Goal: Find specific page/section: Find specific page/section

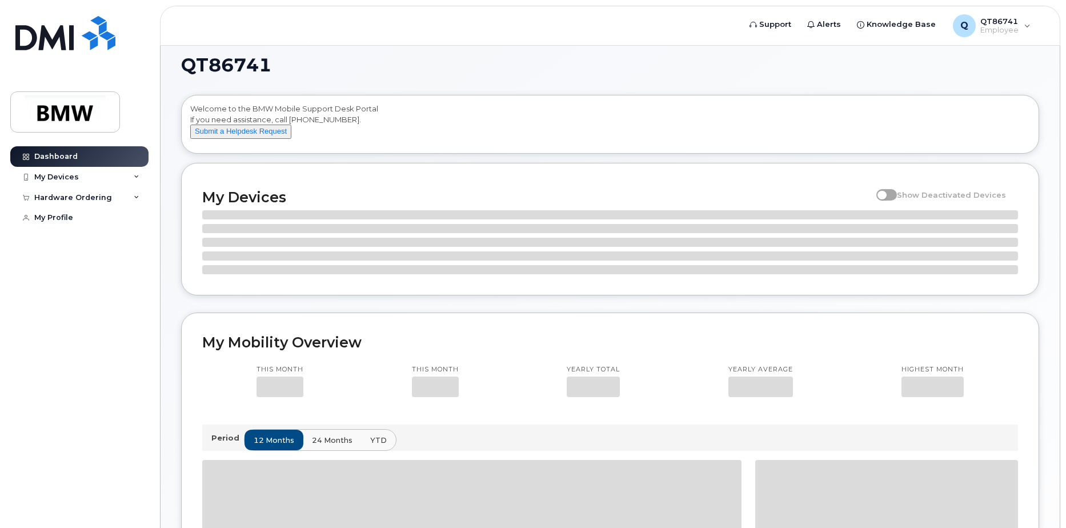
scroll to position [45, 0]
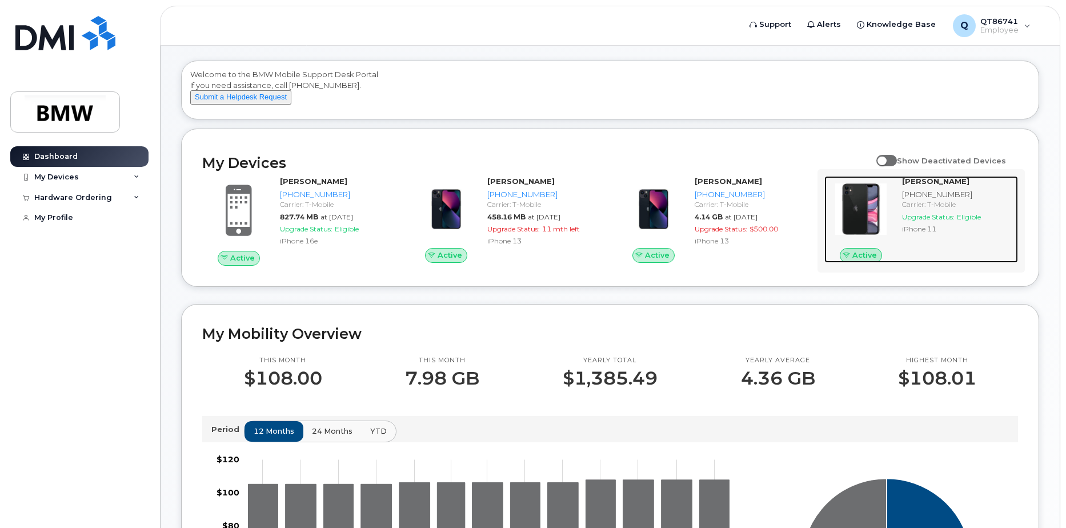
click at [936, 200] on div "[PHONE_NUMBER]" at bounding box center [957, 194] width 111 height 11
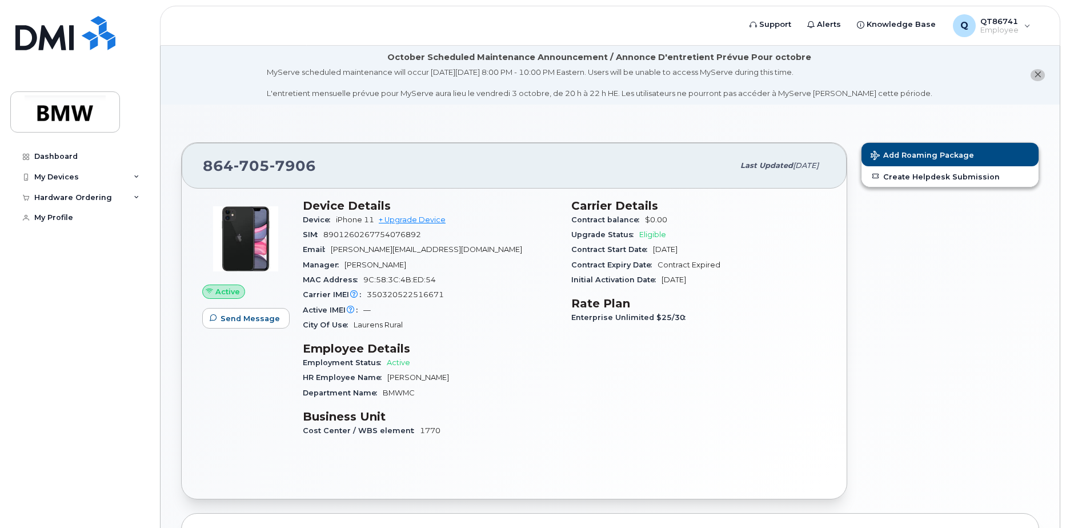
click at [906, 211] on div "Add Roaming Package Create Helpdesk Submission" at bounding box center [950, 320] width 192 height 371
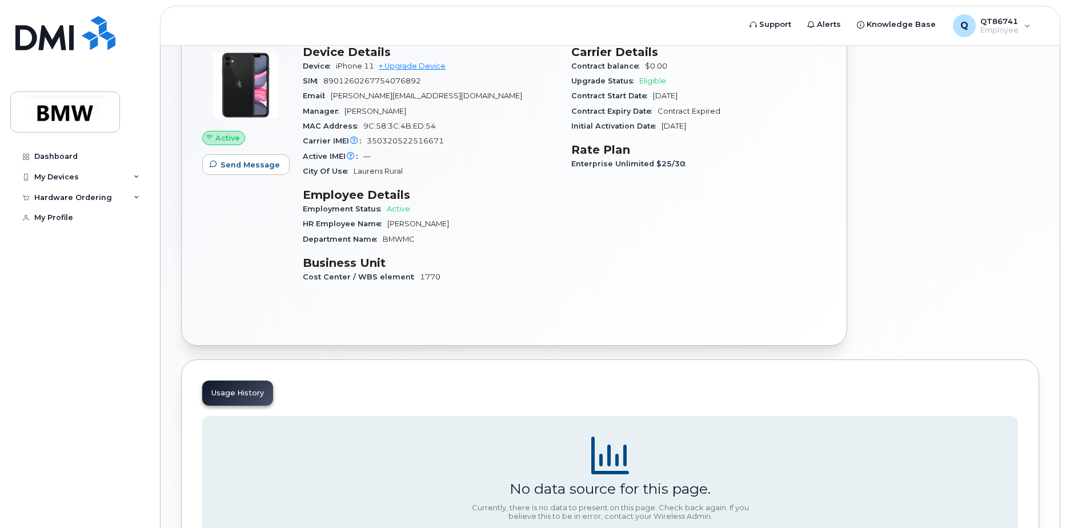
scroll to position [256, 0]
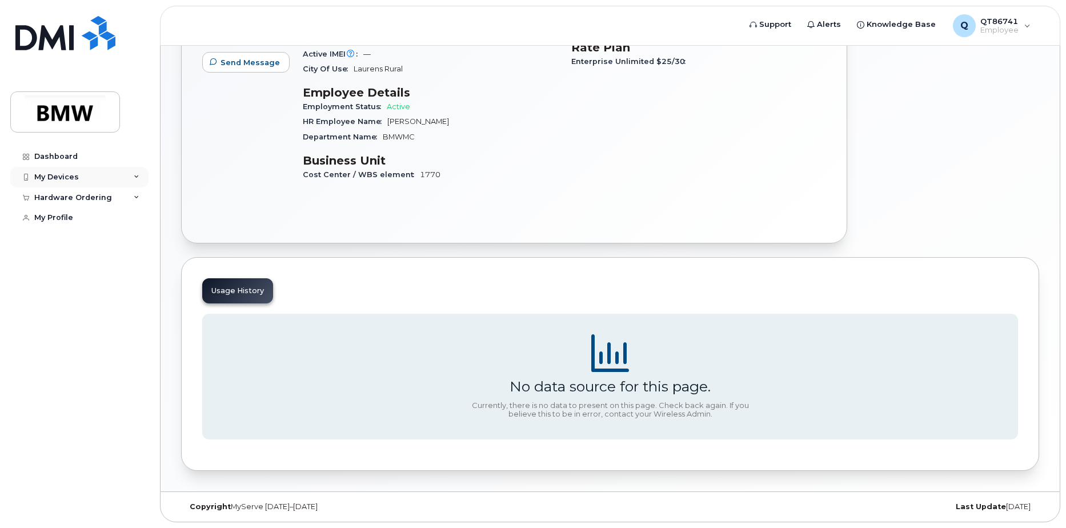
click at [79, 186] on div "My Devices" at bounding box center [79, 177] width 138 height 21
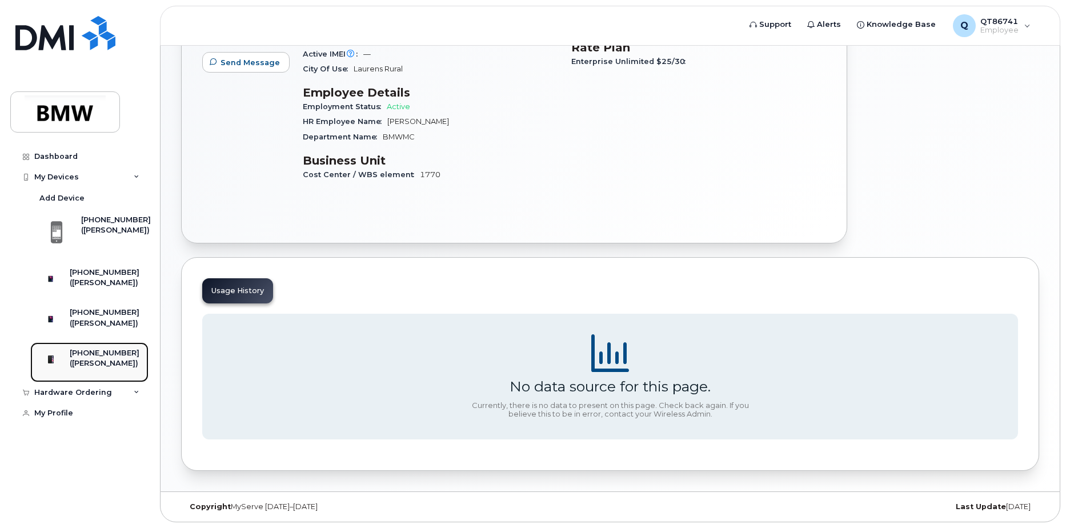
click at [90, 369] on div "([PERSON_NAME])" at bounding box center [105, 363] width 70 height 10
